Goal: Information Seeking & Learning: Learn about a topic

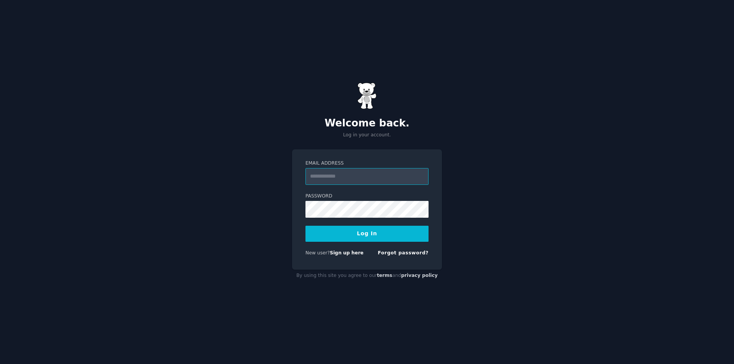
click at [330, 172] on input "Email Address" at bounding box center [366, 176] width 123 height 17
paste input "**********"
click at [332, 174] on input "Email Address" at bounding box center [366, 176] width 123 height 17
type input "**********"
click at [371, 236] on button "Log In" at bounding box center [366, 234] width 123 height 16
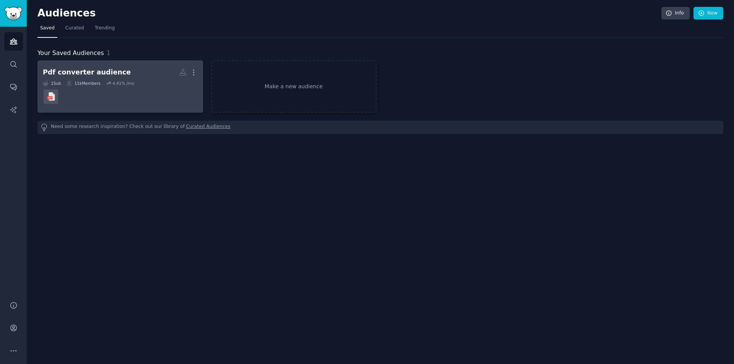
click at [99, 74] on div "Pdf converter audience" at bounding box center [87, 73] width 88 height 10
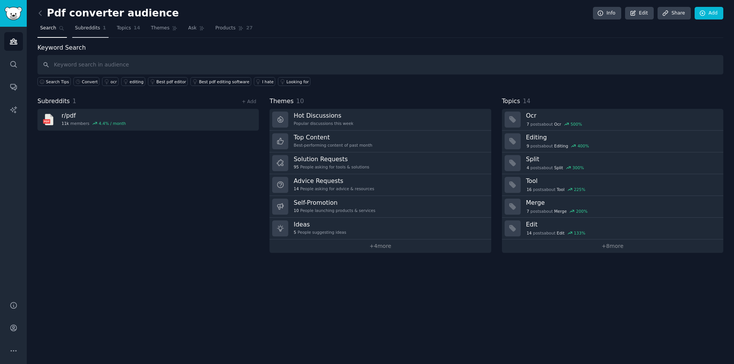
click at [89, 28] on span "Subreddits" at bounding box center [87, 28] width 25 height 7
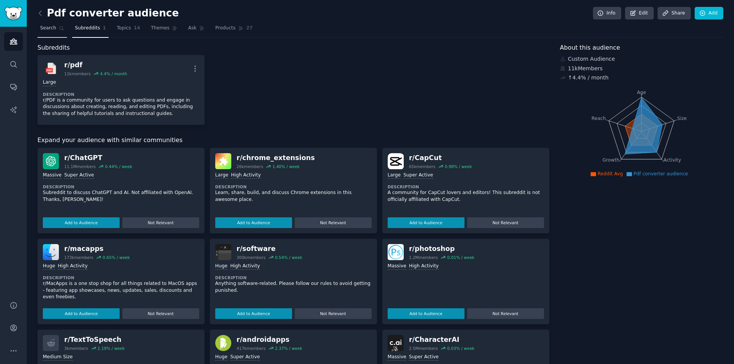
click at [50, 31] on span "Search" at bounding box center [48, 28] width 16 height 7
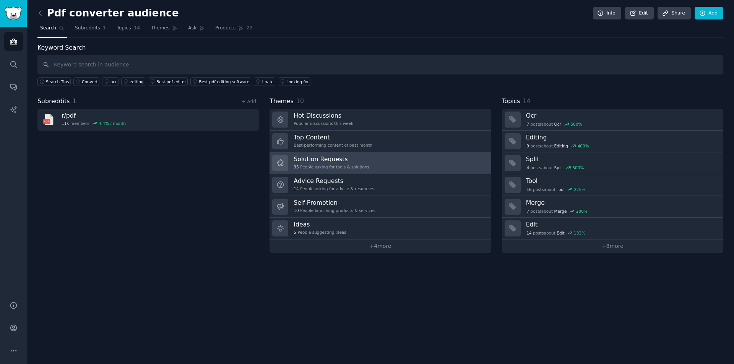
click at [338, 164] on div "Solution Requests 95 People asking for tools & solutions" at bounding box center [331, 163] width 76 height 16
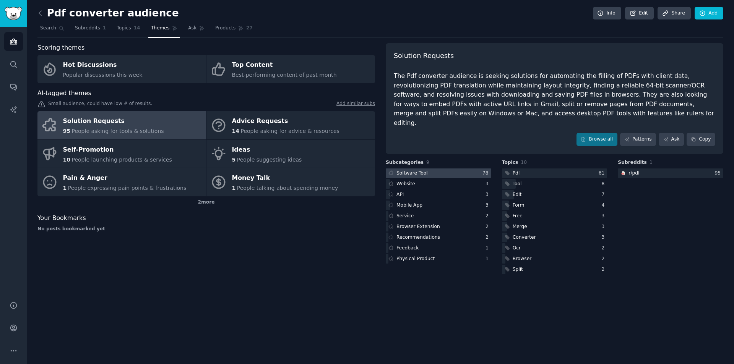
click at [415, 170] on div "Software Tool" at bounding box center [411, 173] width 31 height 7
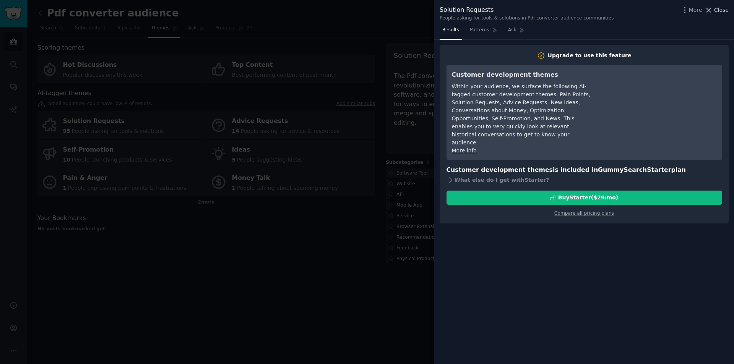
click at [723, 12] on span "Close" at bounding box center [721, 10] width 15 height 8
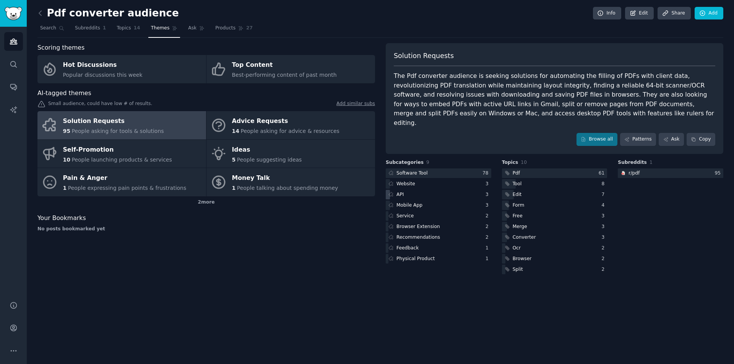
click at [408, 190] on div "API" at bounding box center [438, 195] width 105 height 10
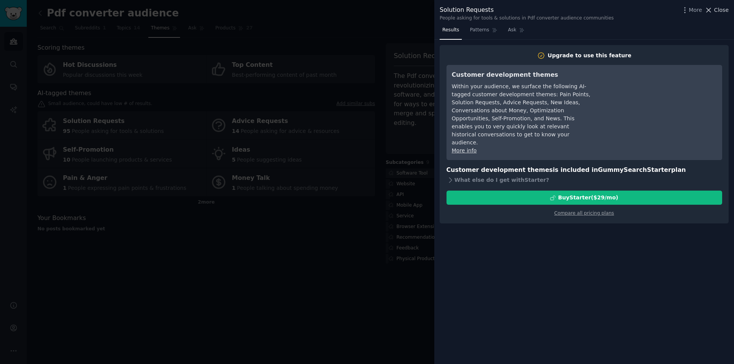
click at [719, 7] on span "Close" at bounding box center [721, 10] width 15 height 8
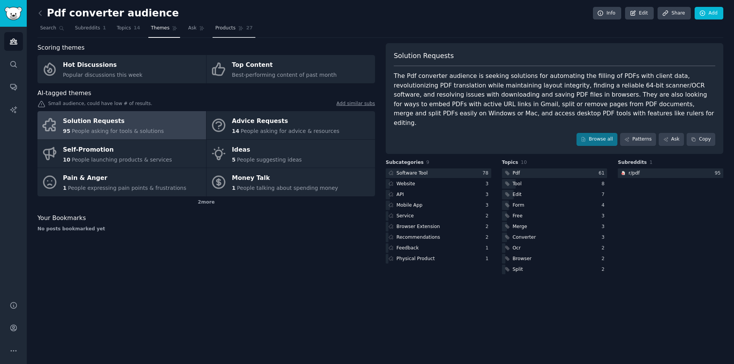
click at [222, 30] on span "Products" at bounding box center [225, 28] width 20 height 7
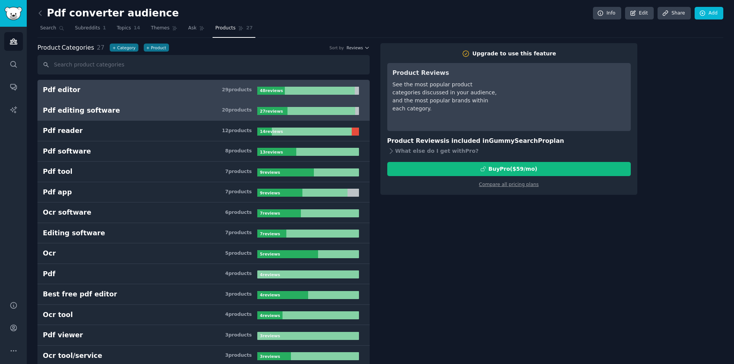
click at [111, 113] on h3 "Pdf editing software 20 product s" at bounding box center [150, 111] width 214 height 10
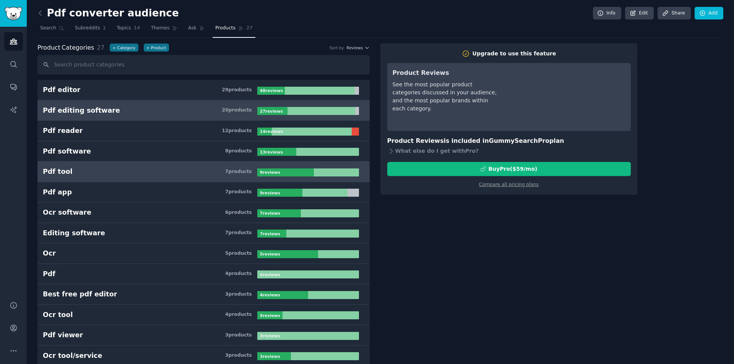
click at [57, 169] on div "Pdf tool" at bounding box center [57, 172] width 29 height 10
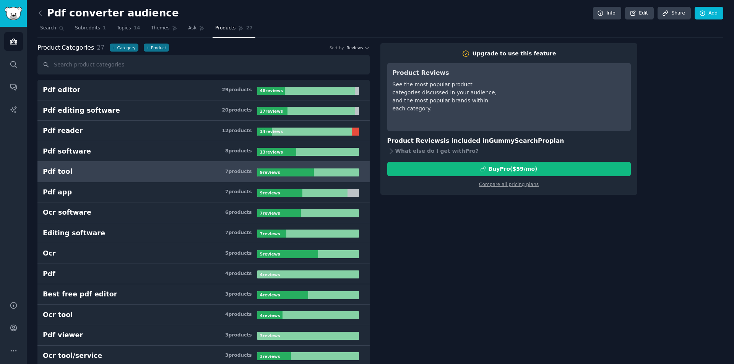
click at [240, 171] on div "7 product s" at bounding box center [238, 172] width 27 height 7
click at [50, 29] on span "Search" at bounding box center [48, 28] width 16 height 7
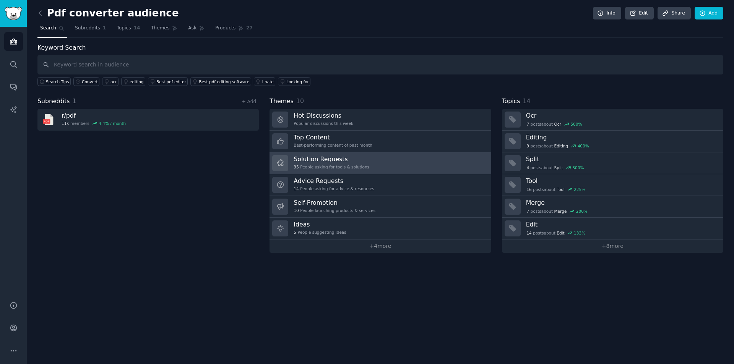
click at [316, 162] on h3 "Solution Requests" at bounding box center [331, 159] width 76 height 8
